Goal: Navigation & Orientation: Find specific page/section

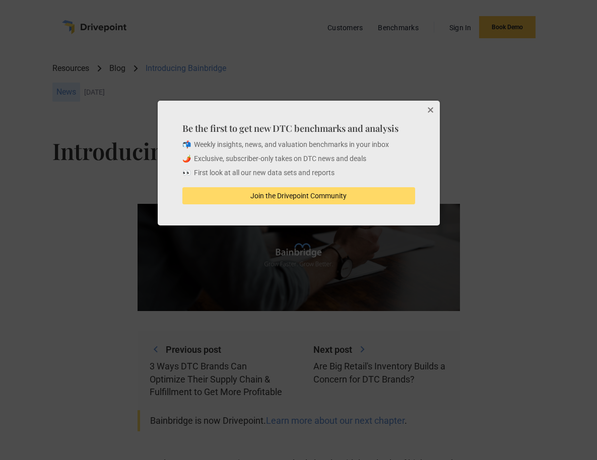
click at [429, 106] on button "Close" at bounding box center [429, 111] width 20 height 20
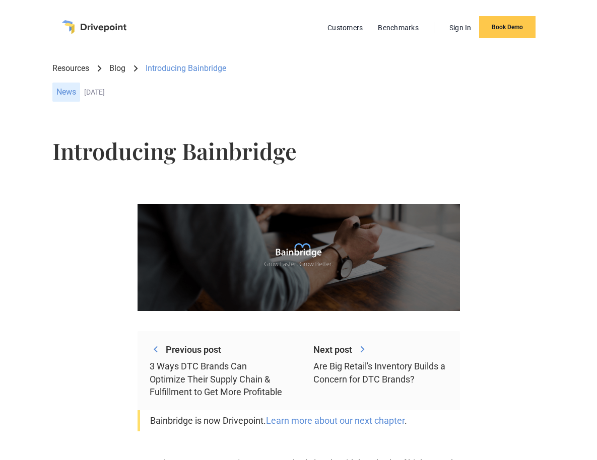
click at [96, 25] on img "home" at bounding box center [94, 27] width 64 height 14
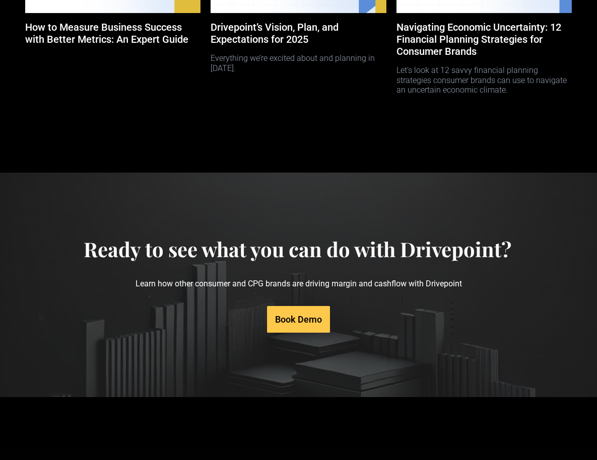
scroll to position [3792, 0]
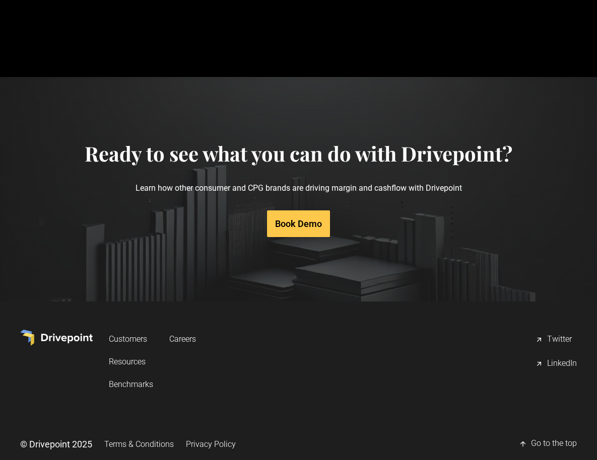
click at [175, 330] on link "Careers" at bounding box center [182, 339] width 27 height 19
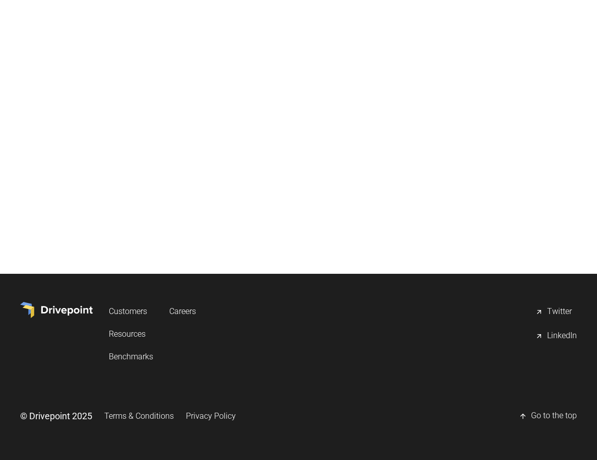
scroll to position [337, 0]
